Goal: Task Accomplishment & Management: Manage account settings

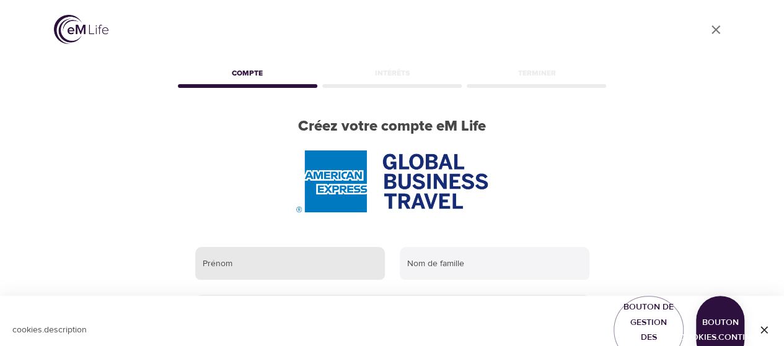
click at [300, 268] on input "text" at bounding box center [290, 263] width 190 height 33
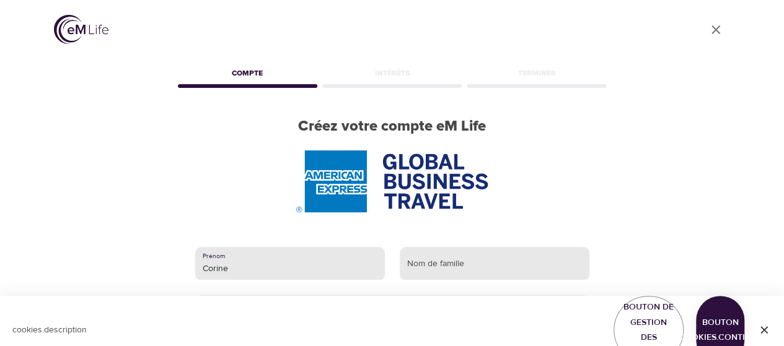
type input "Corine"
click at [416, 268] on input "text" at bounding box center [495, 263] width 190 height 33
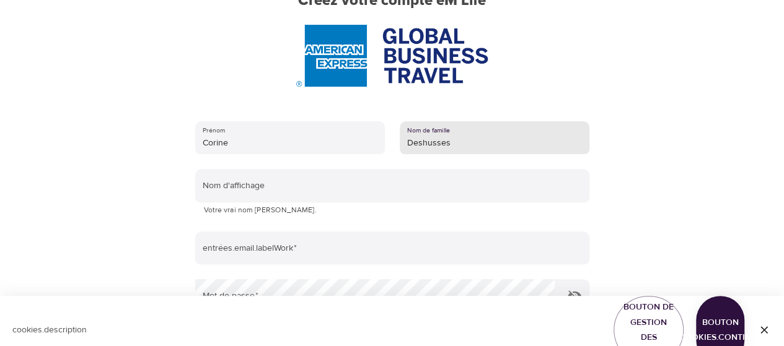
scroll to position [126, 0]
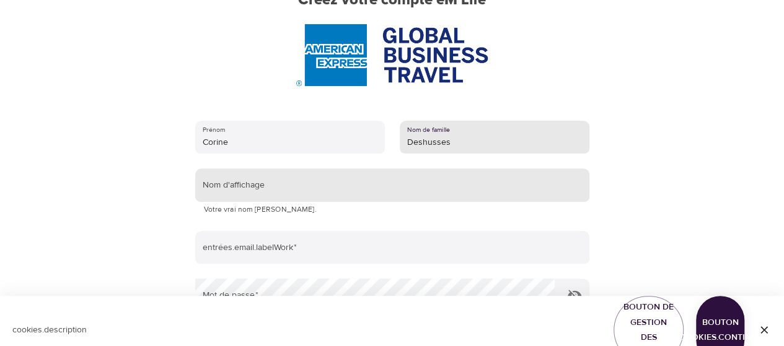
type input "Deshusses"
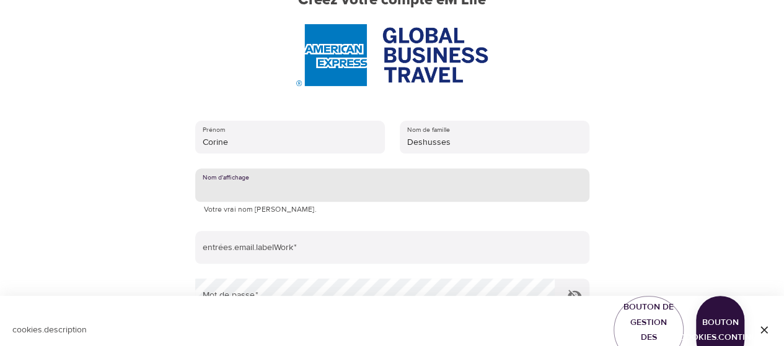
click at [242, 187] on input "text" at bounding box center [392, 185] width 394 height 33
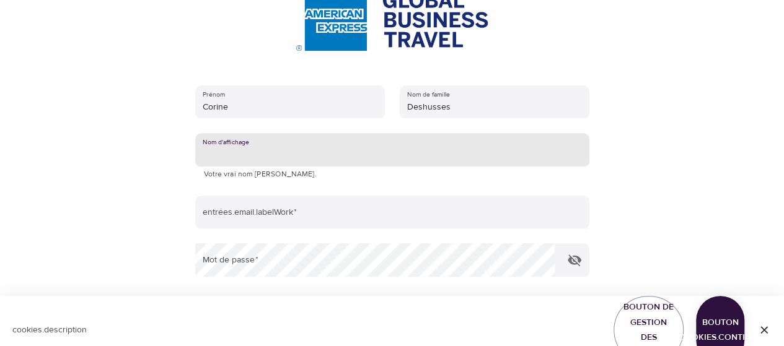
scroll to position [161, 0]
click at [202, 158] on input "text" at bounding box center [392, 150] width 394 height 33
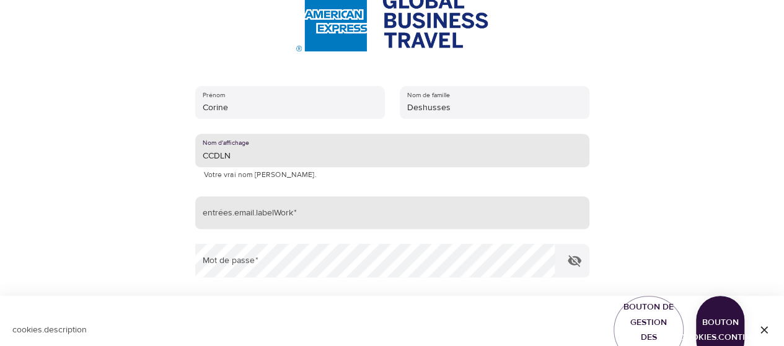
type input "CCDLN"
click at [325, 215] on input "email" at bounding box center [392, 212] width 394 height 33
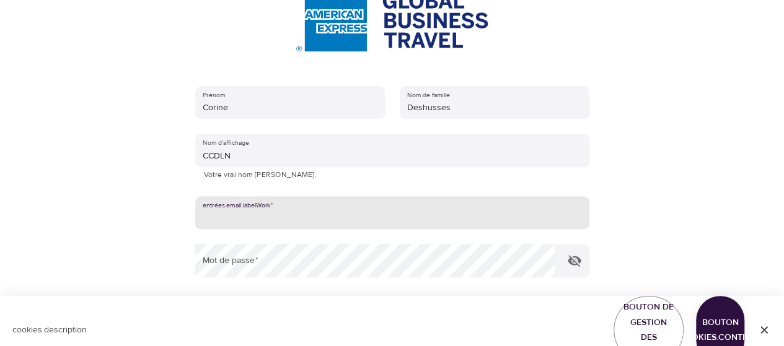
click at [325, 215] on input "email" at bounding box center [392, 212] width 394 height 33
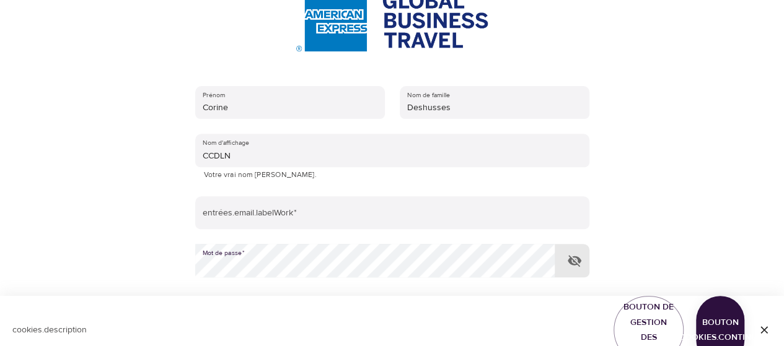
click at [578, 263] on icon "button" at bounding box center [574, 260] width 15 height 15
click at [177, 266] on div "Prénom Corine Nom de famille [PERSON_NAME] Nom d'affichage CCDLN Votre vrai nom…" at bounding box center [392, 242] width 434 height 352
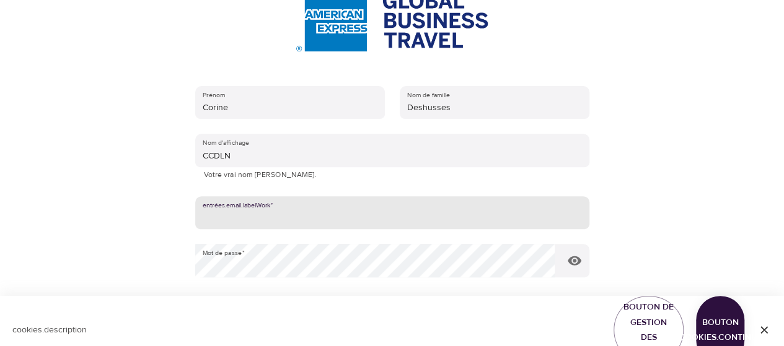
click at [372, 222] on input "email" at bounding box center [392, 212] width 394 height 33
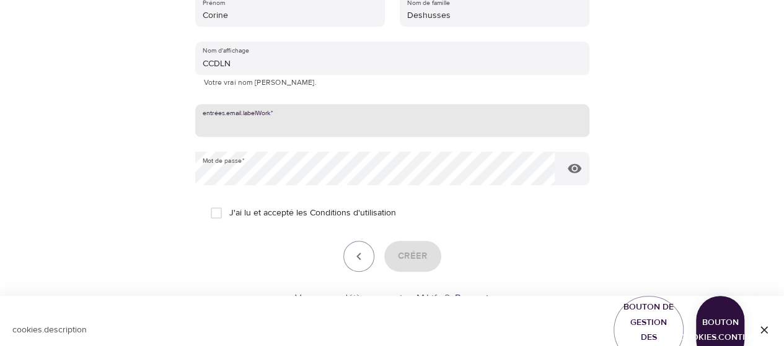
scroll to position [254, 0]
click at [216, 211] on input "J'ai lu et accepté les Conditions d'utilisation" at bounding box center [216, 213] width 26 height 26
checkbox input "true"
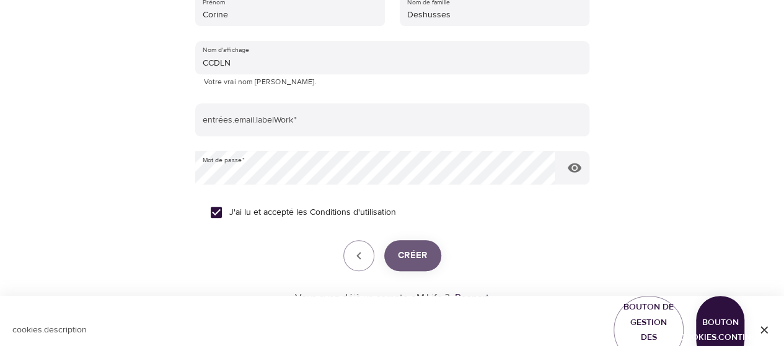
click at [418, 257] on font "Créer" at bounding box center [413, 256] width 30 height 12
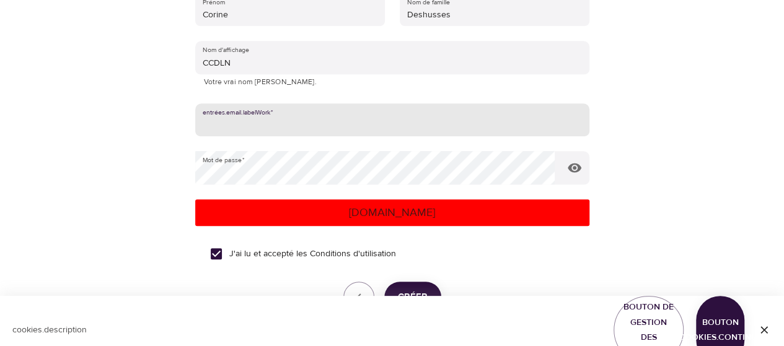
click at [200, 120] on input "email" at bounding box center [392, 119] width 394 height 33
drag, startPoint x: 335, startPoint y: 126, endPoint x: 90, endPoint y: 115, distance: 244.4
paste input "com"
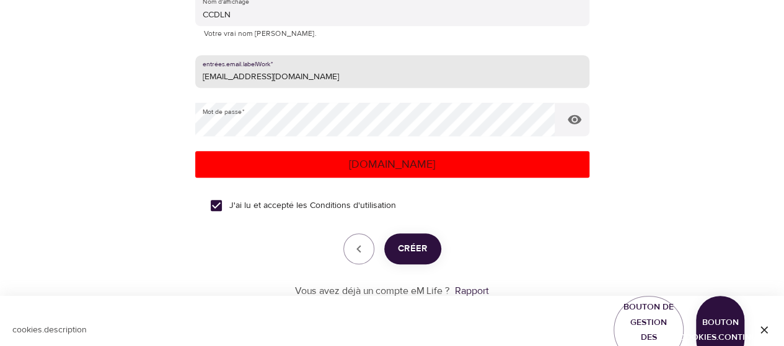
type input "[EMAIL_ADDRESS][DOMAIN_NAME]"
click at [414, 250] on font "Créer" at bounding box center [413, 249] width 30 height 12
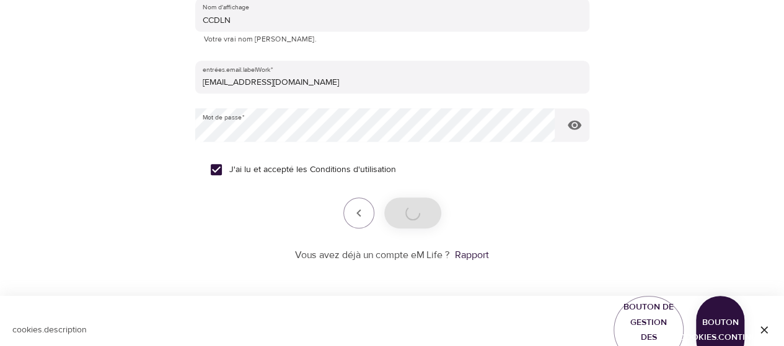
scroll to position [296, 0]
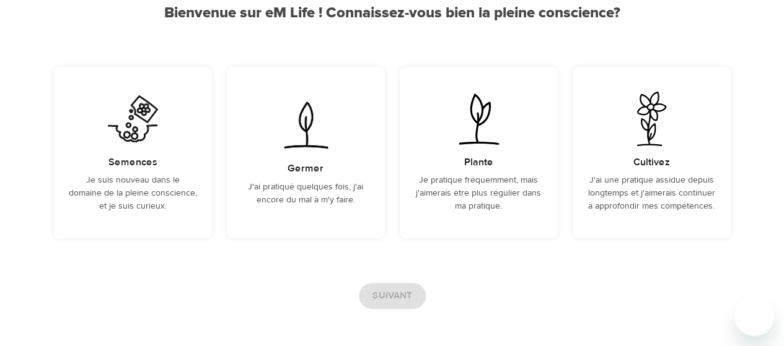
scroll to position [179, 0]
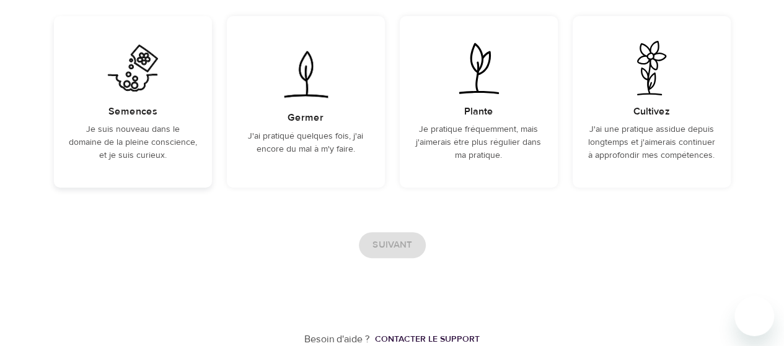
click at [133, 139] on font "Je suis nouveau dans le domaine de la pleine conscience, et je suis curieux." at bounding box center [133, 142] width 128 height 37
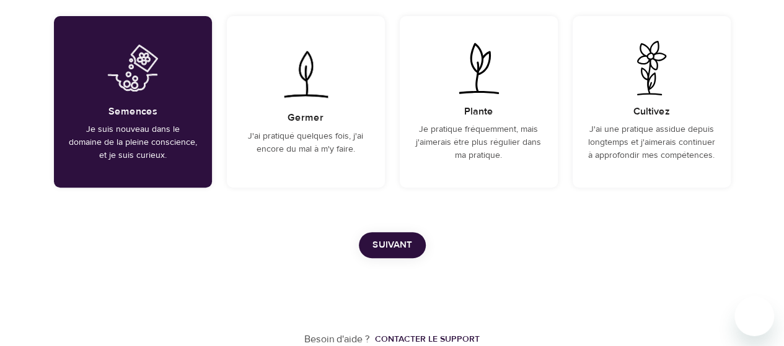
click at [312, 225] on div "User Profile Compte Intérêts Terminer Bienvenue sur eM Life ! Connaissez-vous b…" at bounding box center [392, 84] width 706 height 526
click at [300, 134] on font "J'ai pratiqué quelques fois, j'ai encore du mal à m'y faire." at bounding box center [305, 143] width 115 height 24
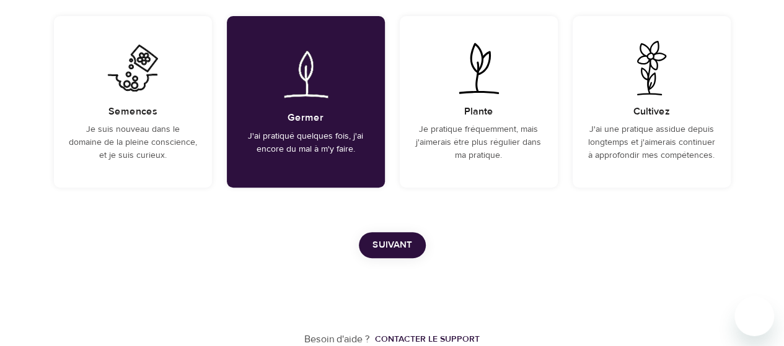
click at [403, 248] on font "Suivant" at bounding box center [392, 245] width 40 height 12
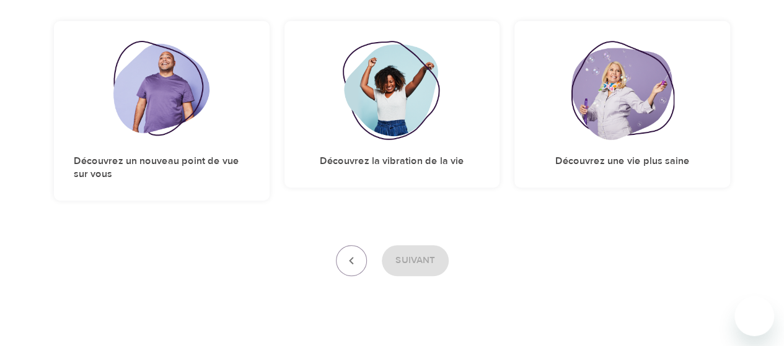
scroll to position [212, 0]
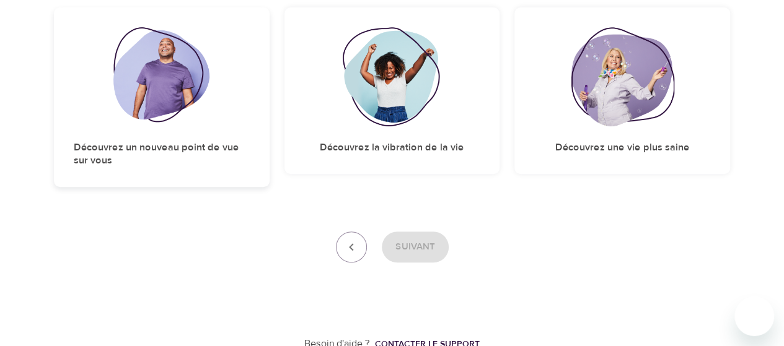
click at [167, 134] on div "Découvrez un nouveau point de vue sur vous" at bounding box center [162, 97] width 216 height 180
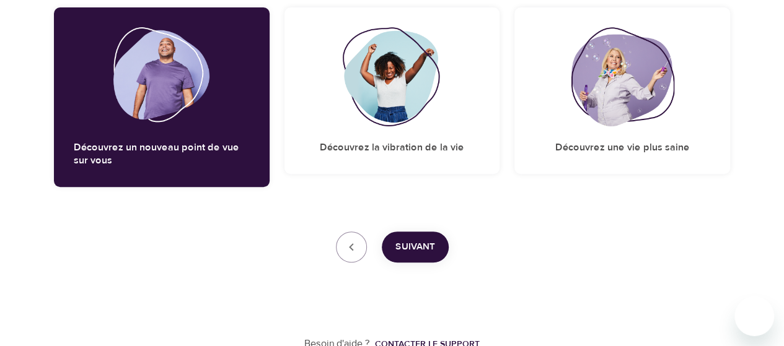
click at [410, 247] on font "Suivant" at bounding box center [415, 247] width 40 height 12
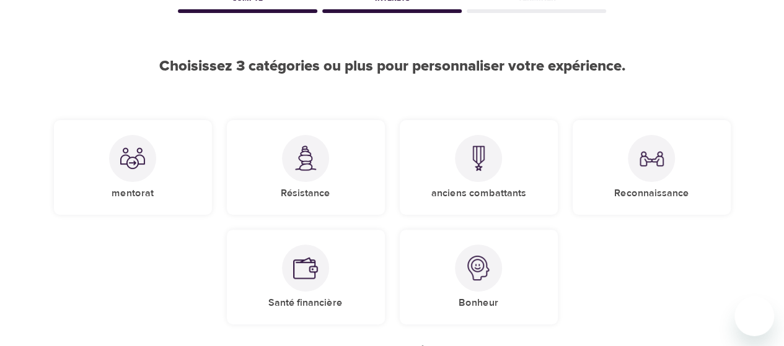
scroll to position [73, 0]
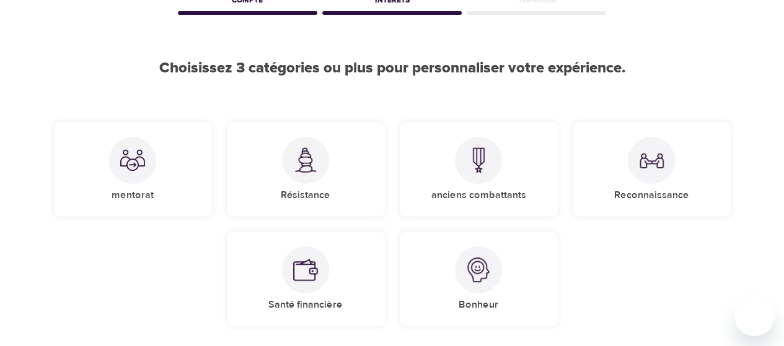
click at [107, 304] on div "mentorat Résistance anciens combattants Reconnaissance Santé financière Bonheur" at bounding box center [392, 225] width 692 height 220
click at [664, 176] on div at bounding box center [651, 160] width 47 height 47
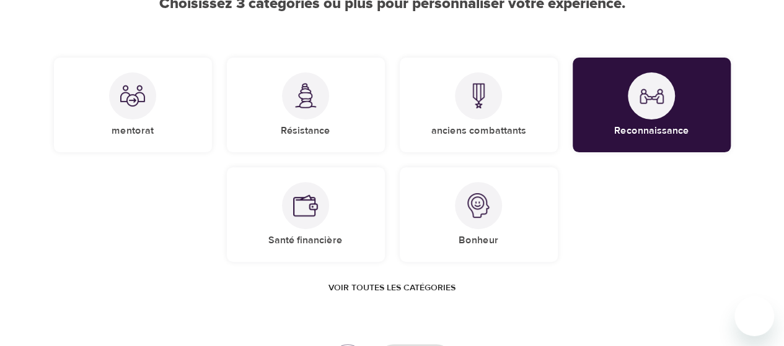
scroll to position [138, 0]
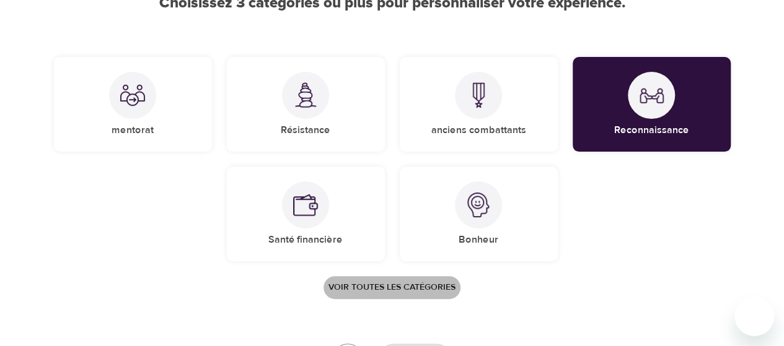
click at [397, 289] on font "Voir toutes les catégories" at bounding box center [391, 287] width 127 height 11
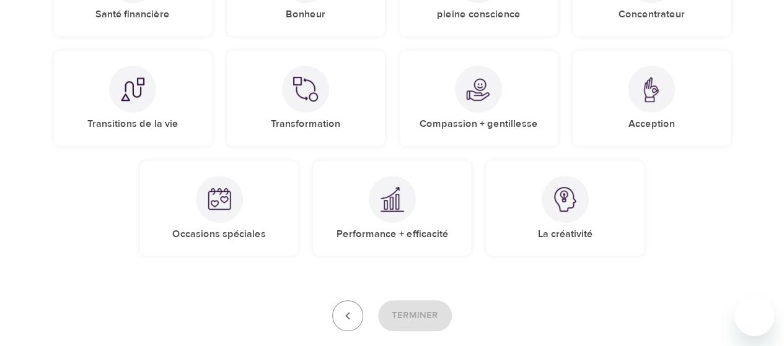
scroll to position [364, 0]
click at [387, 213] on div at bounding box center [392, 198] width 47 height 47
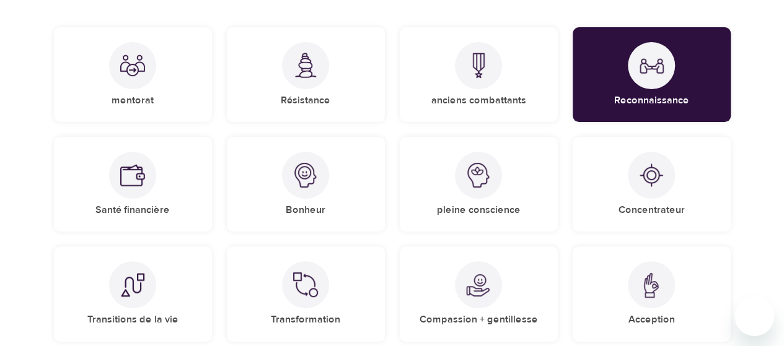
scroll to position [175, 0]
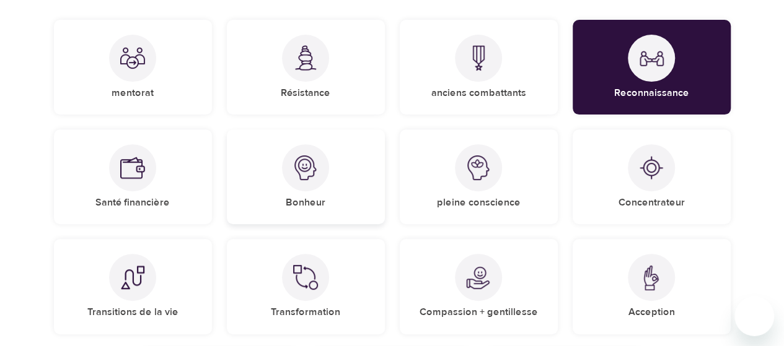
click at [309, 177] on img at bounding box center [305, 168] width 25 height 25
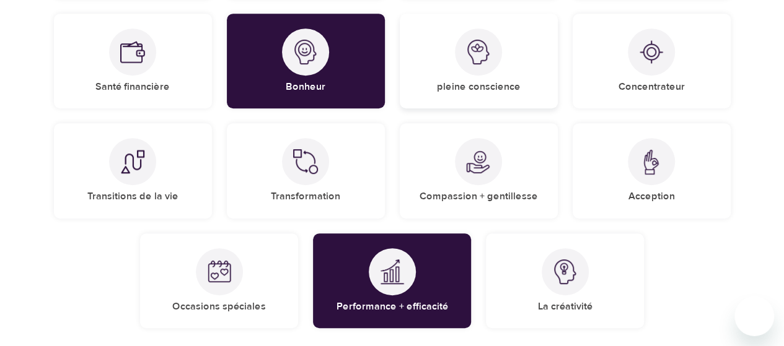
scroll to position [295, 0]
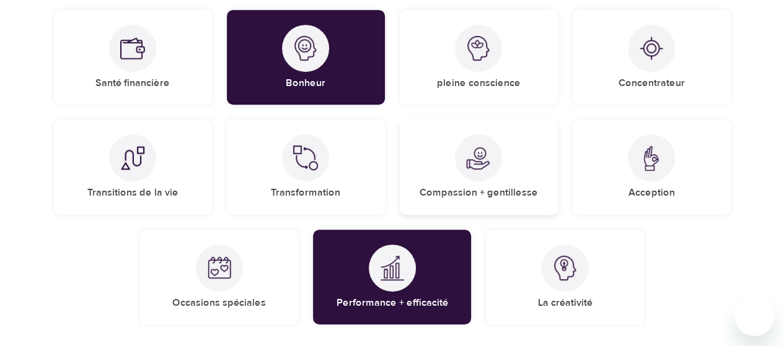
click at [480, 163] on img at bounding box center [478, 158] width 25 height 25
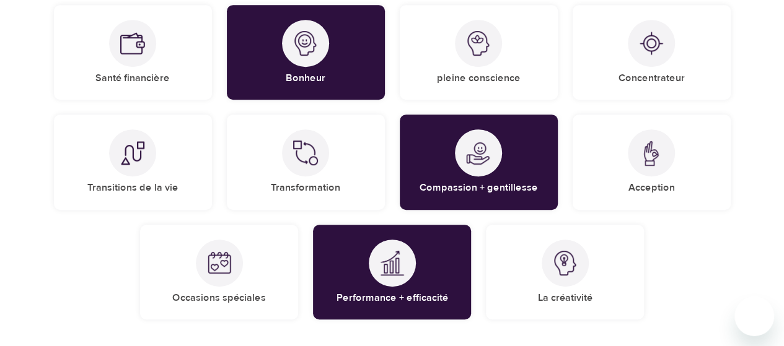
scroll to position [299, 0]
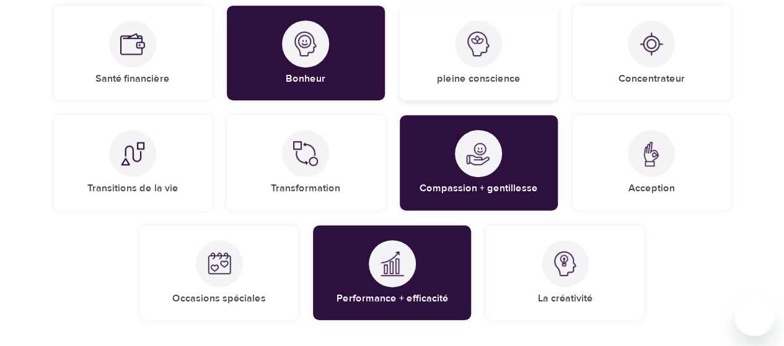
click at [473, 48] on img at bounding box center [478, 44] width 25 height 25
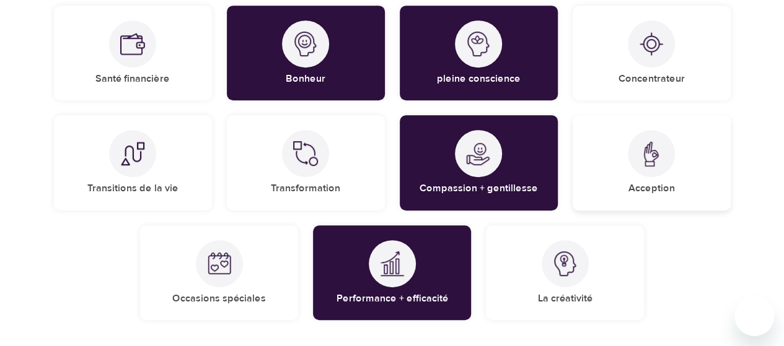
drag, startPoint x: 648, startPoint y: 173, endPoint x: 648, endPoint y: 162, distance: 10.6
click at [648, 173] on div at bounding box center [651, 153] width 47 height 47
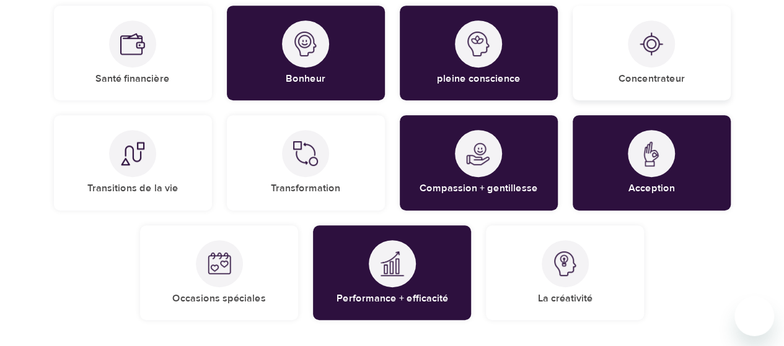
click at [654, 50] on img at bounding box center [651, 44] width 25 height 25
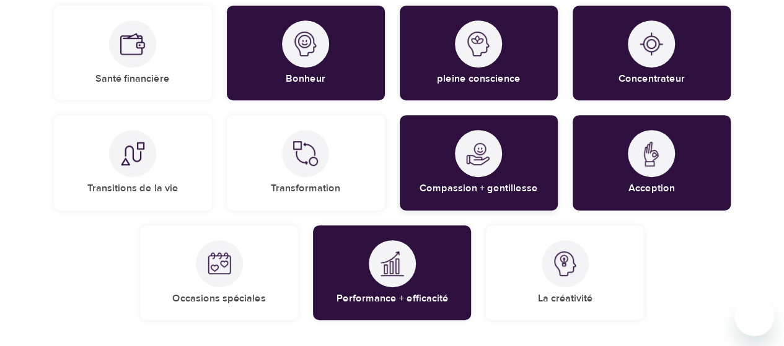
scroll to position [436, 0]
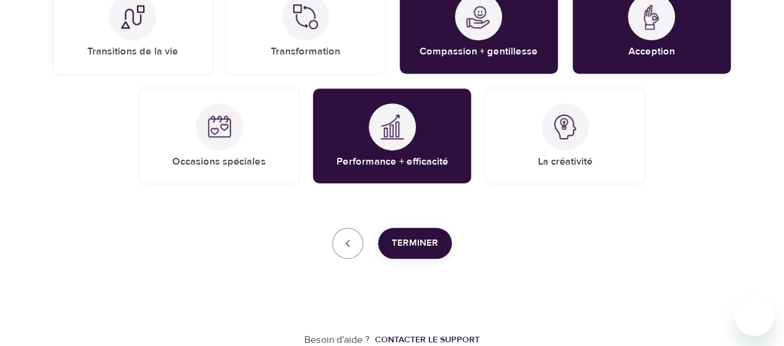
click at [420, 242] on font "Terminer" at bounding box center [415, 243] width 46 height 12
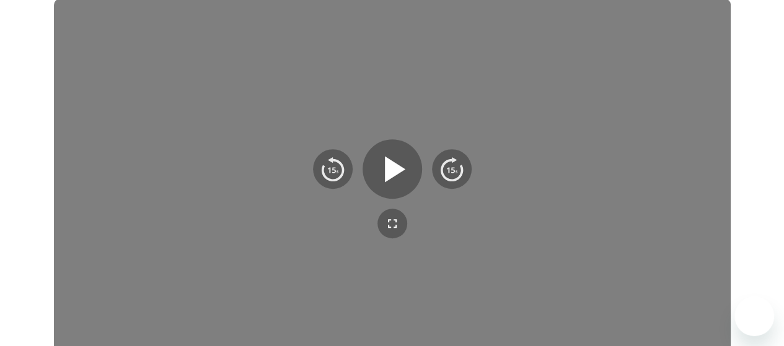
scroll to position [218, 0]
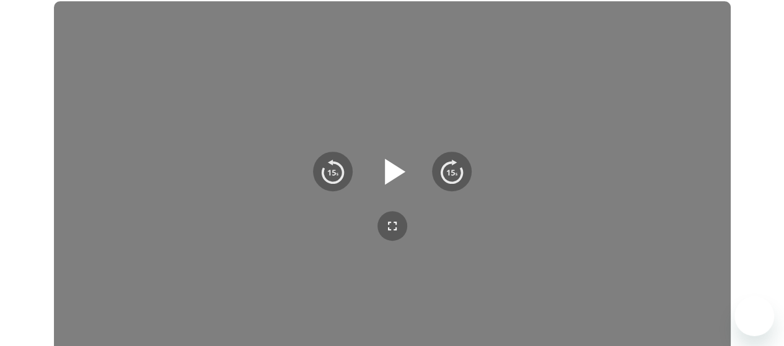
click at [392, 170] on icon "button" at bounding box center [395, 172] width 20 height 26
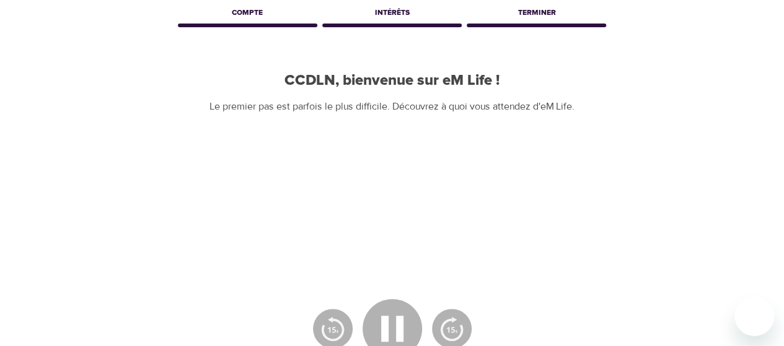
scroll to position [0, 0]
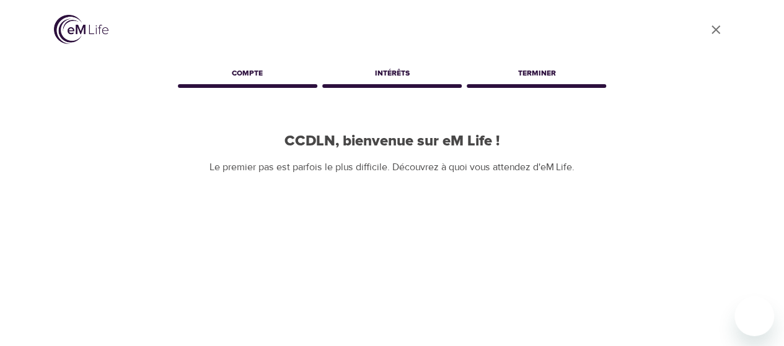
click at [248, 73] on div "Compte" at bounding box center [247, 75] width 144 height 25
click at [718, 25] on icon "fermer" at bounding box center [715, 29] width 9 height 9
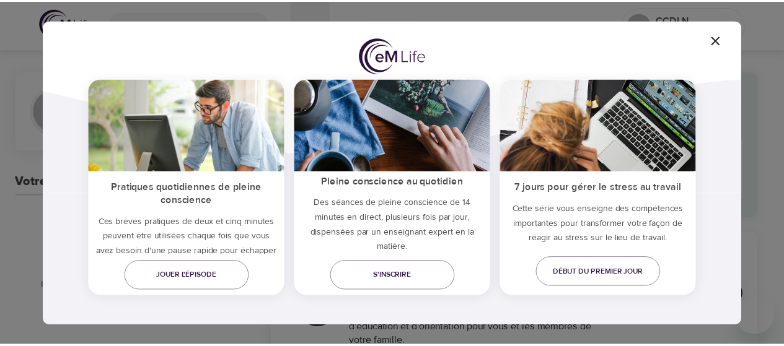
scroll to position [127, 0]
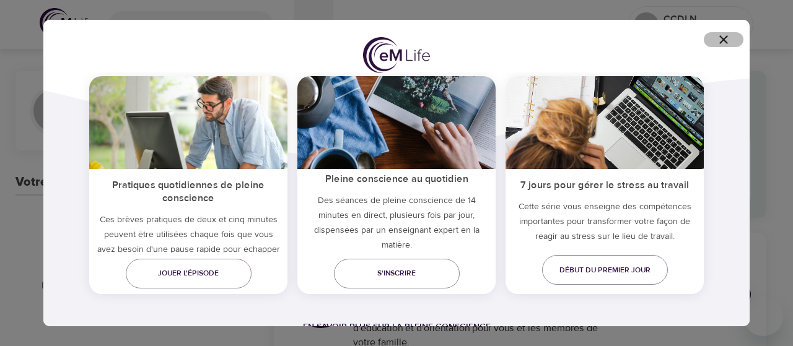
click at [724, 39] on icon "button" at bounding box center [723, 39] width 9 height 9
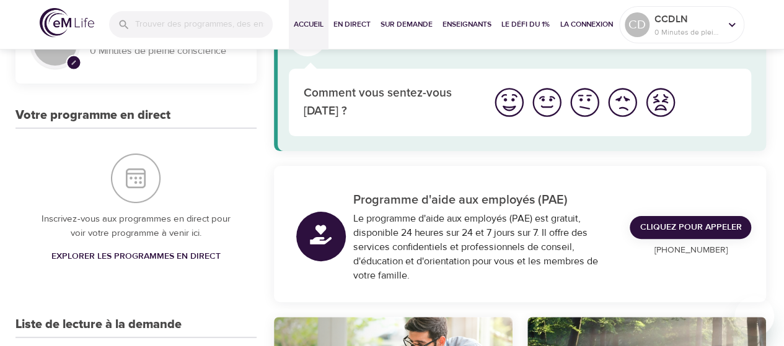
scroll to position [0, 0]
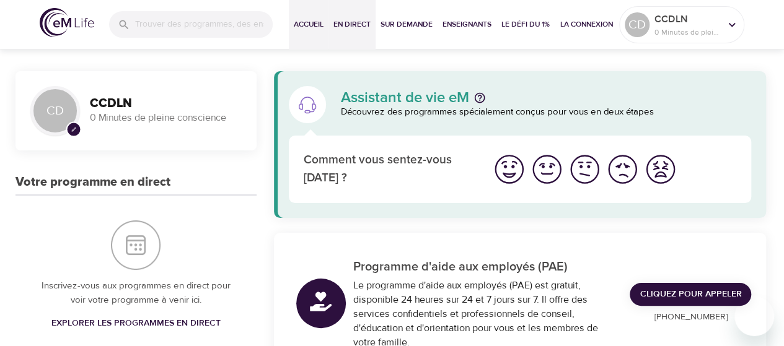
click at [359, 29] on font "En direct" at bounding box center [351, 24] width 37 height 10
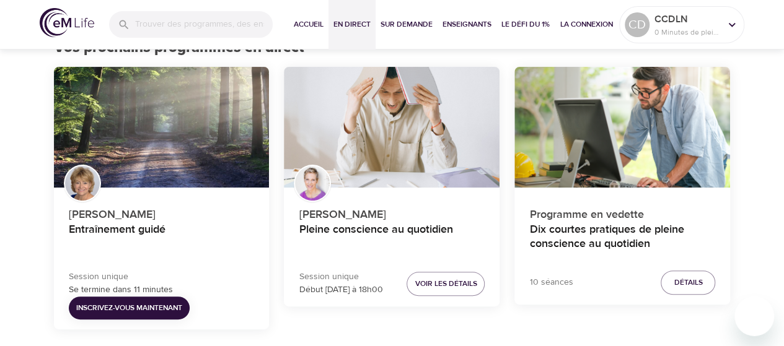
scroll to position [105, 0]
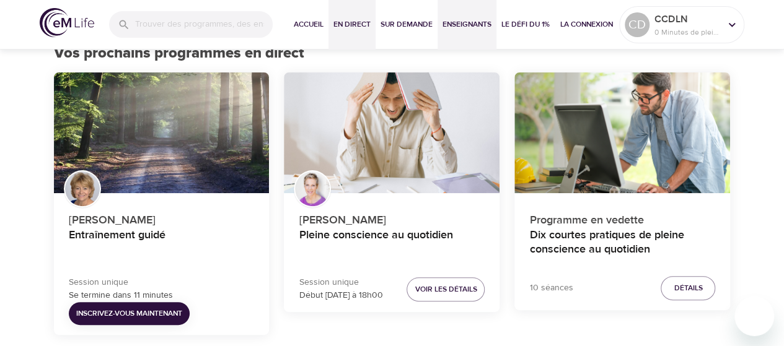
click at [481, 20] on font "Enseignants" at bounding box center [466, 24] width 49 height 10
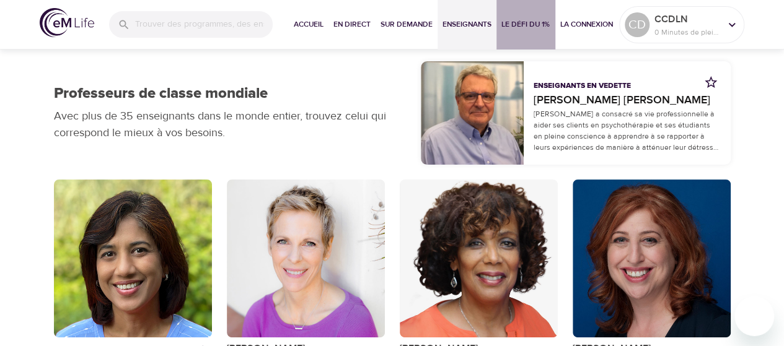
click at [529, 19] on font "Le défi du 1%" at bounding box center [525, 24] width 49 height 10
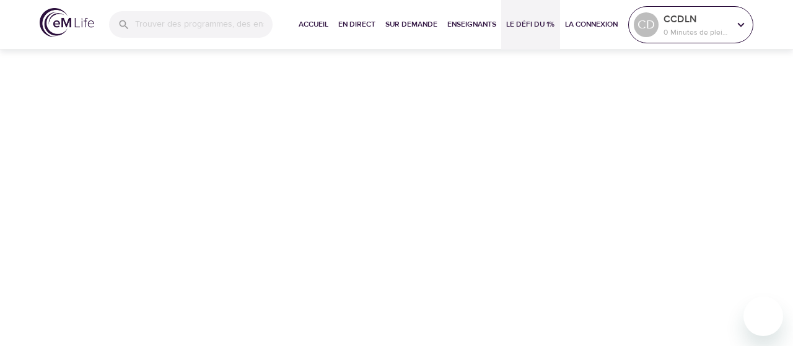
click at [695, 27] on font "0 Minutes de pleine conscience" at bounding box center [718, 32] width 108 height 10
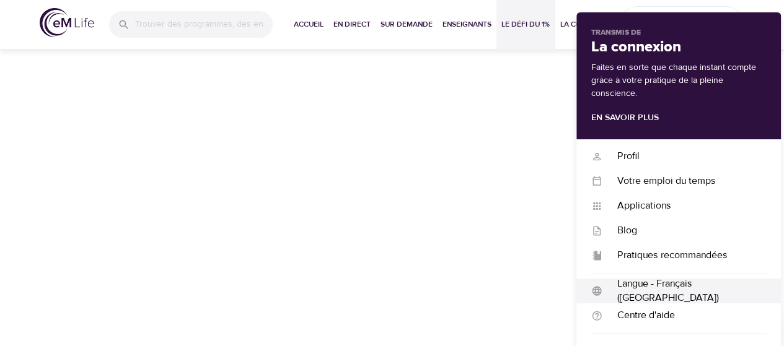
click at [631, 293] on font "Langue - Français ([GEOGRAPHIC_DATA])" at bounding box center [668, 291] width 102 height 27
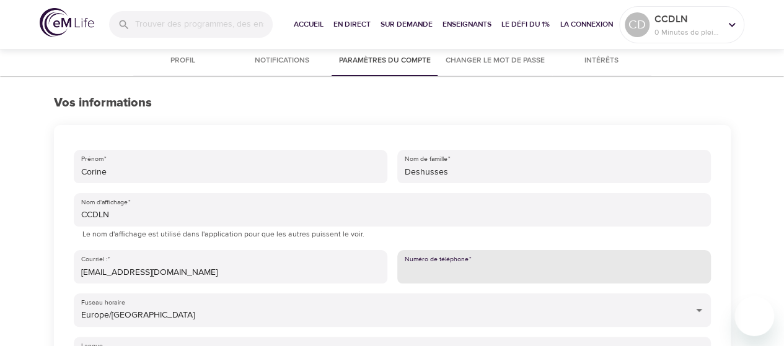
click at [522, 273] on input "Numéro de téléphone   *" at bounding box center [554, 266] width 314 height 33
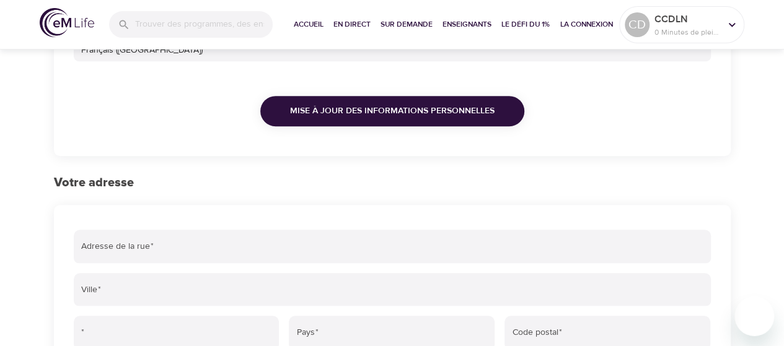
scroll to position [317, 0]
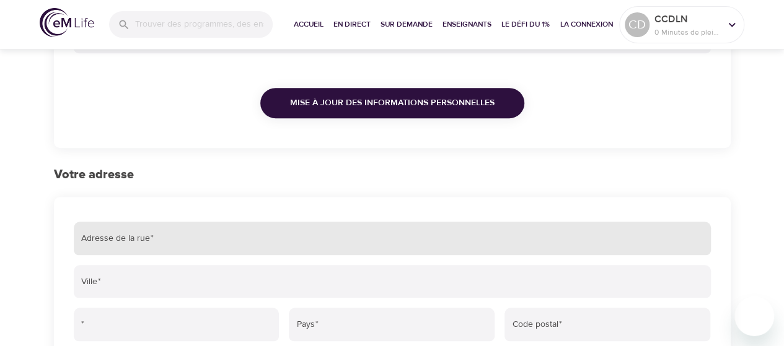
type input "33615541142"
click at [132, 236] on input "Adresse de la rue   *" at bounding box center [392, 238] width 637 height 33
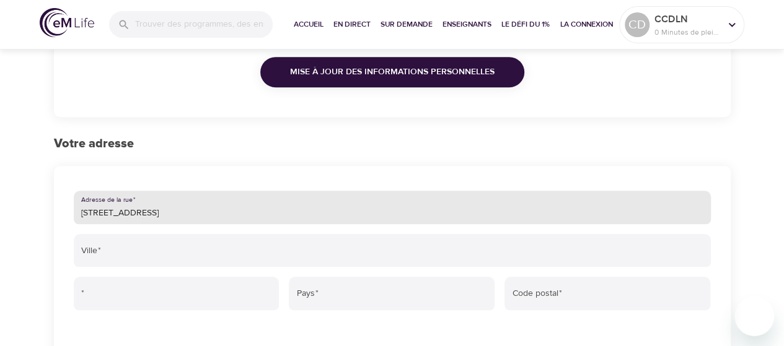
type input "[STREET_ADDRESS]"
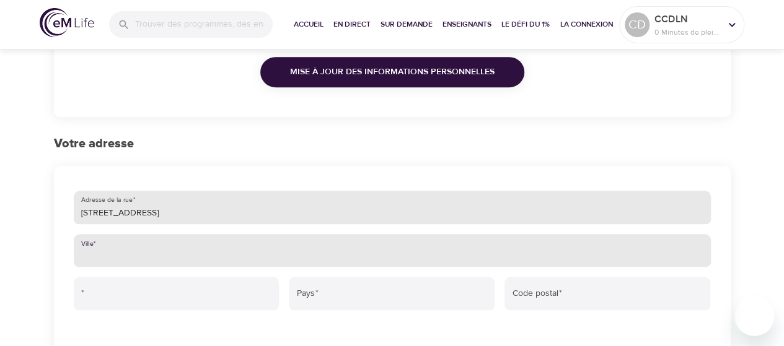
click at [132, 236] on input "Ville   *" at bounding box center [392, 250] width 637 height 33
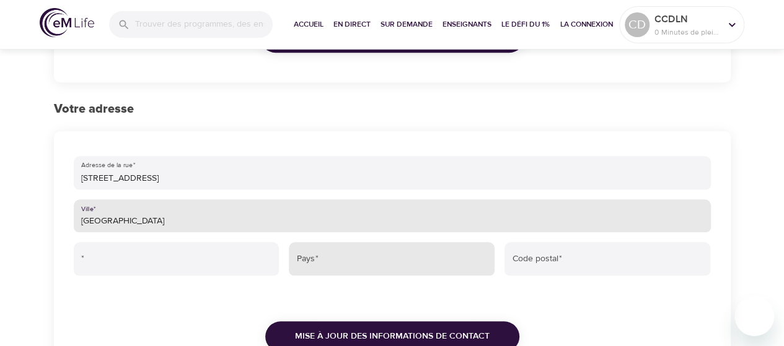
type input "[GEOGRAPHIC_DATA]"
click at [327, 271] on input "Pays   *" at bounding box center [392, 258] width 206 height 33
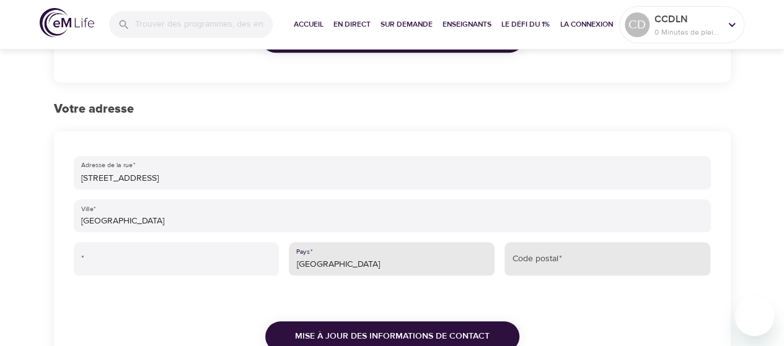
type input "[GEOGRAPHIC_DATA]"
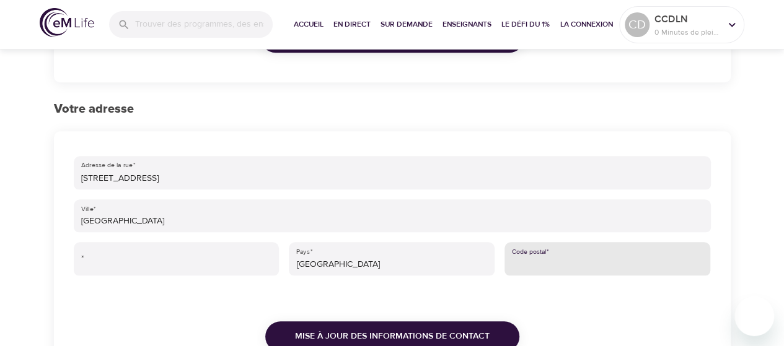
click at [548, 266] on input "Code postal   *" at bounding box center [607, 258] width 206 height 33
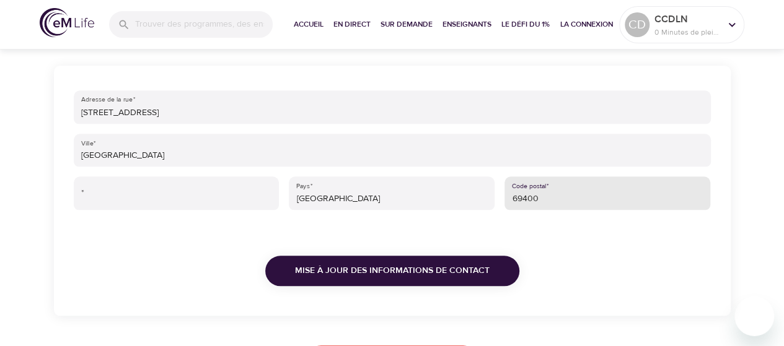
scroll to position [449, 0]
type input "69400"
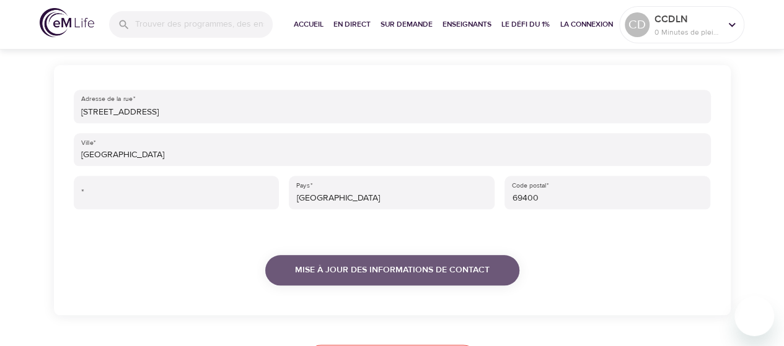
click at [470, 270] on font "Mise à jour des informations de contact" at bounding box center [392, 270] width 195 height 11
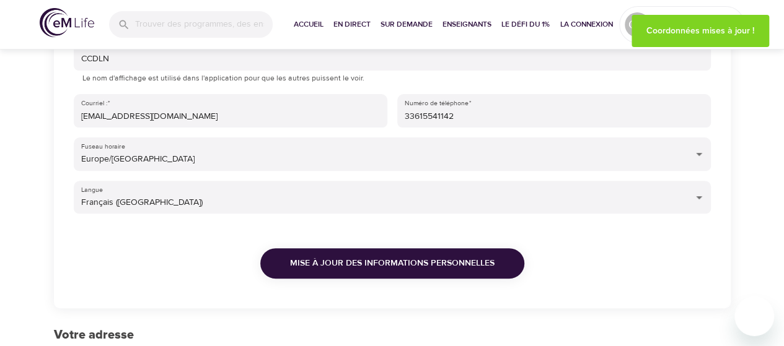
scroll to position [0, 0]
